Goal: Book appointment/travel/reservation

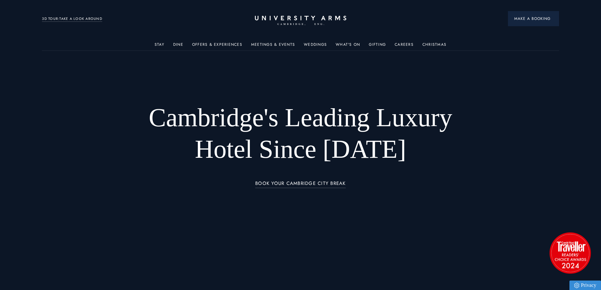
click at [536, 15] on button "Make a Booking" at bounding box center [533, 18] width 51 height 15
click at [543, 40] on ul "Stay Rooms Suites From £459/night Superior Rooms From £249/night Classic Rooms …" at bounding box center [300, 44] width 517 height 13
click at [533, 34] on header "Stay Suites Superior Rooms Classic Rooms Cosy Rooms Dine Restaurant Bar Afterno…" at bounding box center [300, 17] width 601 height 35
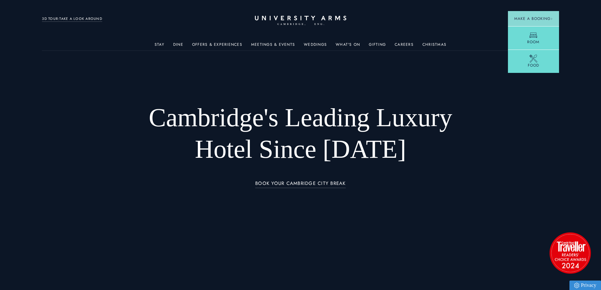
click at [540, 35] on header "Stay Suites Superior Rooms Classic Rooms Cosy Rooms Dine Restaurant Bar Afterno…" at bounding box center [300, 17] width 601 height 35
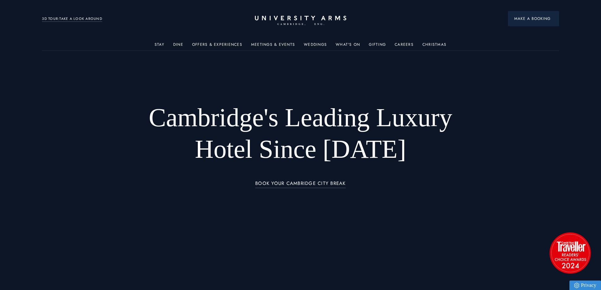
click at [530, 21] on span "Make a Booking" at bounding box center [533, 19] width 38 height 6
click at [542, 23] on button "Make a Booking" at bounding box center [533, 18] width 51 height 15
click at [533, 35] on header "Stay Suites Superior Rooms Classic Rooms Cosy Rooms Dine Restaurant Bar Afterno…" at bounding box center [300, 17] width 601 height 35
click at [533, 41] on span "Room" at bounding box center [533, 42] width 12 height 6
